Goal: Find specific page/section: Find specific page/section

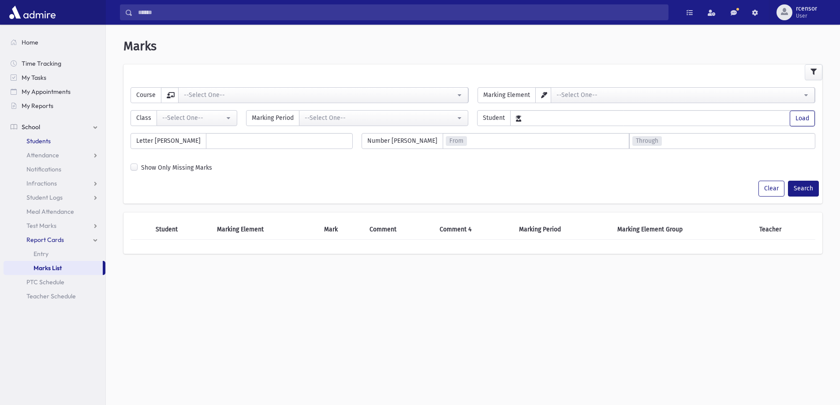
click at [47, 140] on span "Students" at bounding box center [38, 141] width 24 height 8
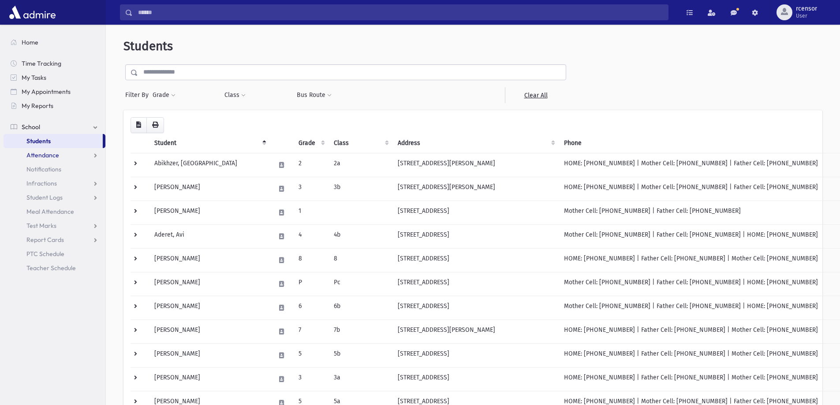
click at [64, 151] on link "Attendance" at bounding box center [55, 155] width 102 height 14
click at [45, 168] on span "Entry" at bounding box center [41, 169] width 15 height 8
